Goal: Transaction & Acquisition: Purchase product/service

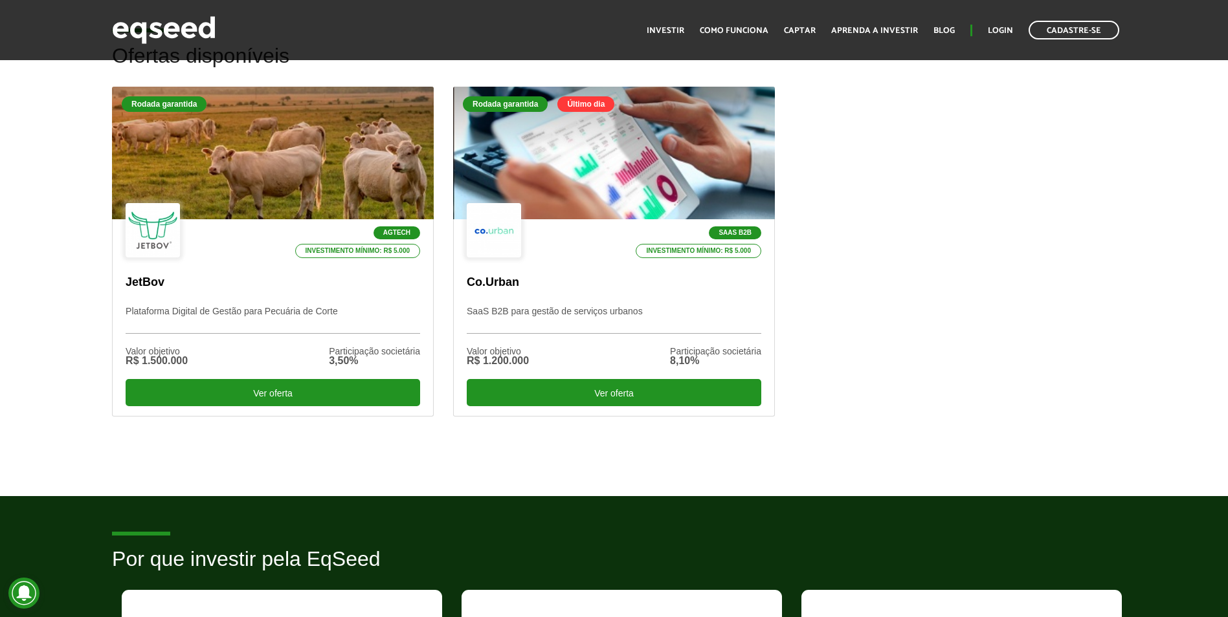
scroll to position [388, 0]
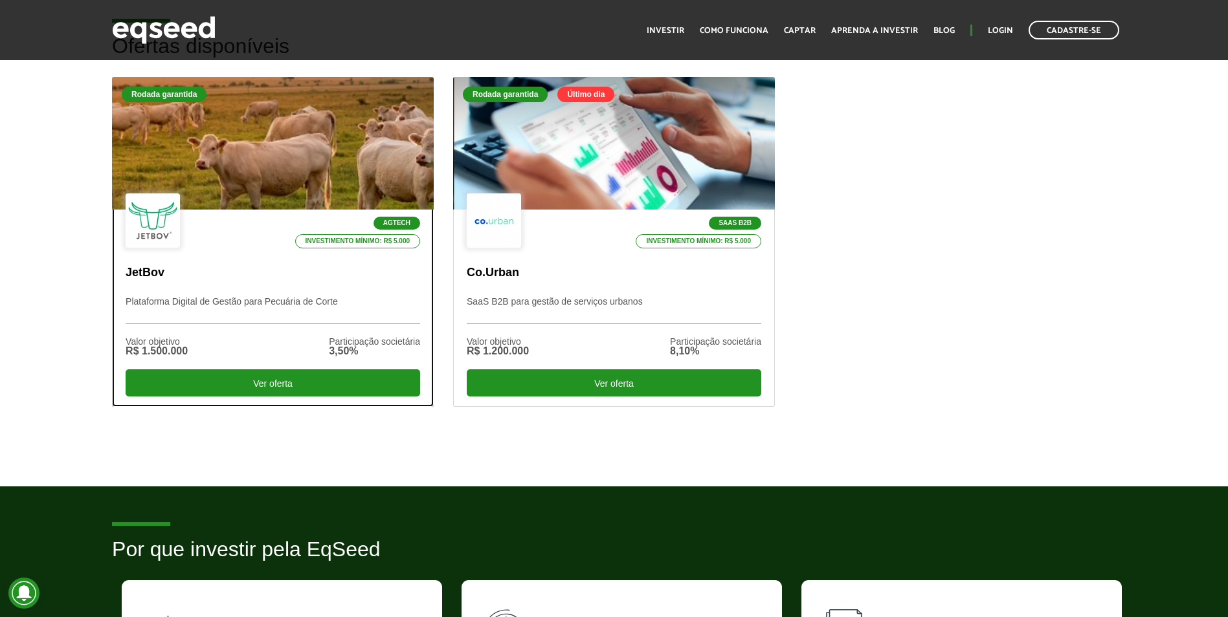
click at [191, 116] on div at bounding box center [273, 143] width 386 height 159
click at [240, 161] on div at bounding box center [273, 143] width 386 height 159
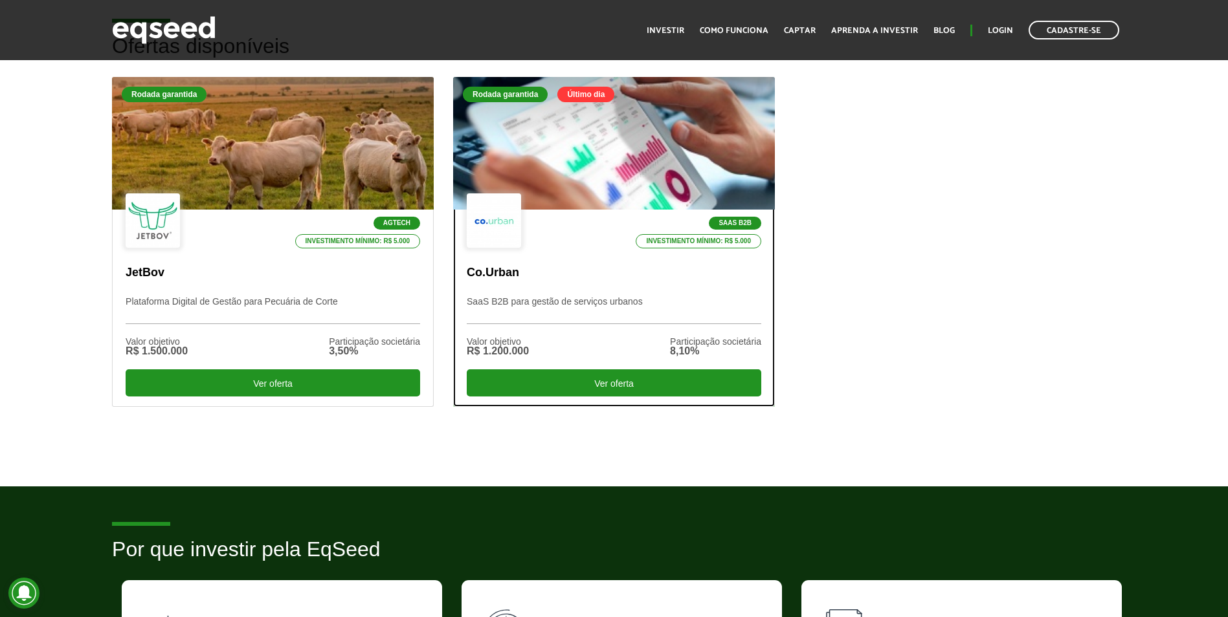
click at [684, 139] on div at bounding box center [614, 143] width 386 height 159
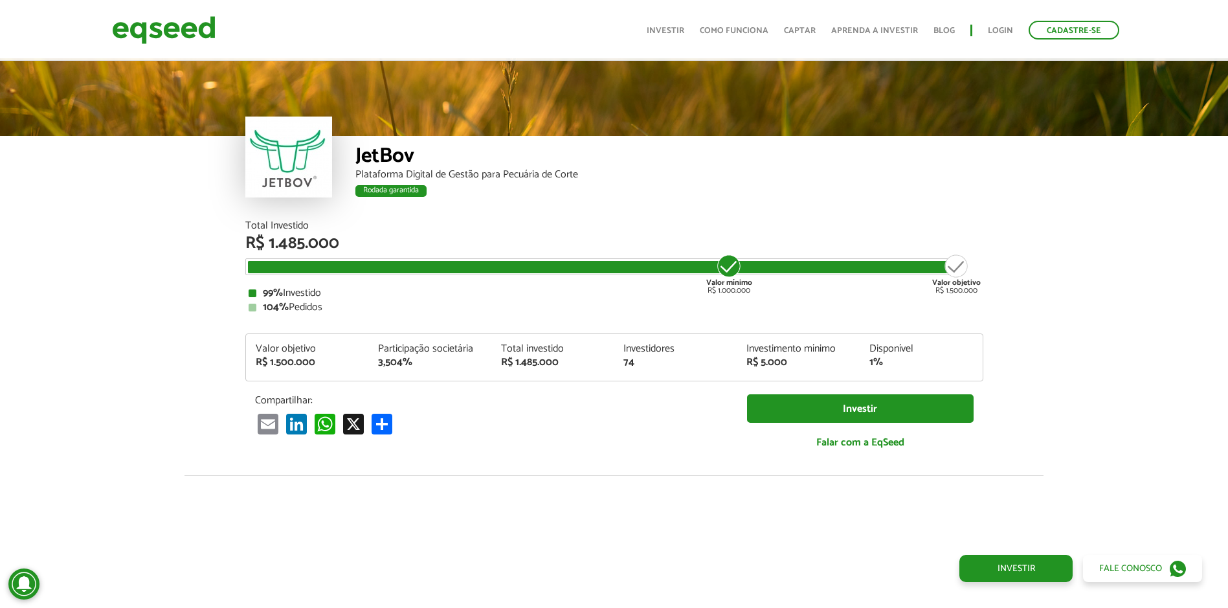
scroll to position [1602, 0]
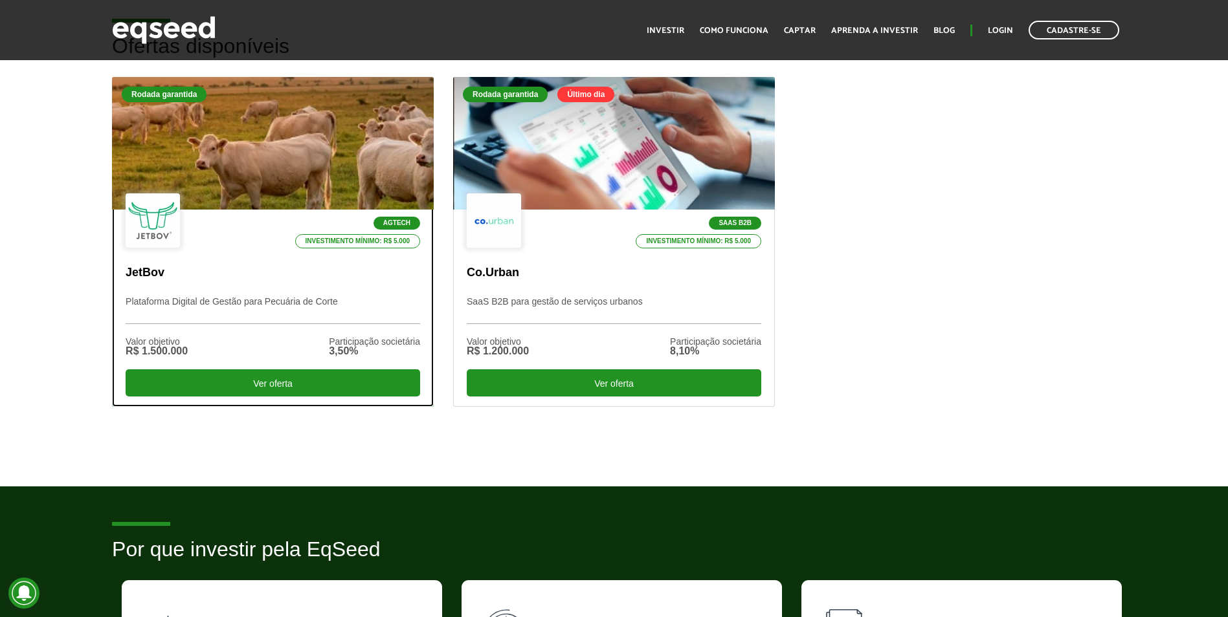
click at [285, 130] on div at bounding box center [273, 143] width 386 height 159
